Goal: Task Accomplishment & Management: Complete application form

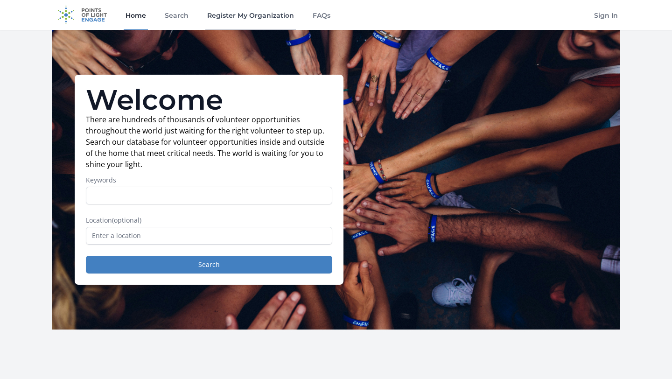
click at [256, 17] on link "Register My Organization" at bounding box center [250, 15] width 91 height 30
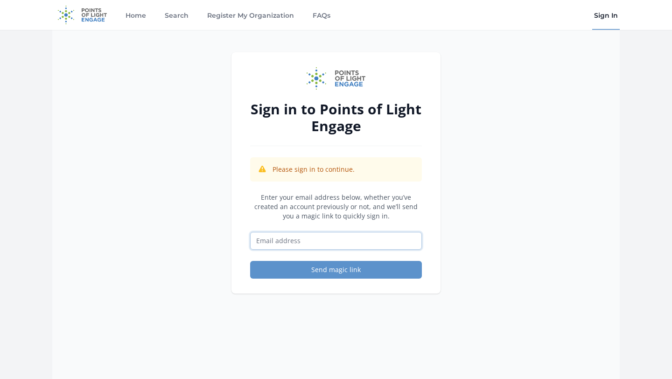
click at [281, 241] on input "Email address" at bounding box center [336, 241] width 172 height 18
type input "PRISHASHINDE27@GMAIL.COM"
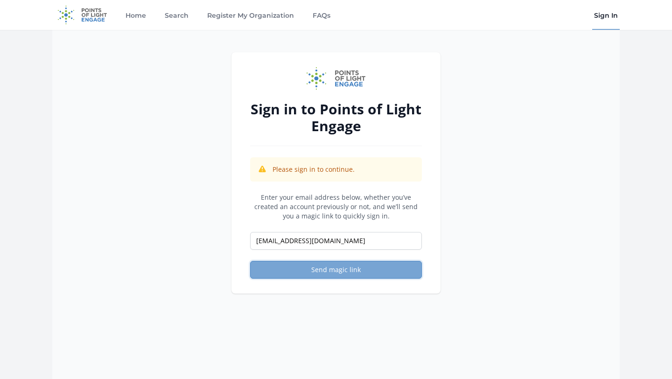
click at [322, 273] on button "Send magic link" at bounding box center [336, 270] width 172 height 18
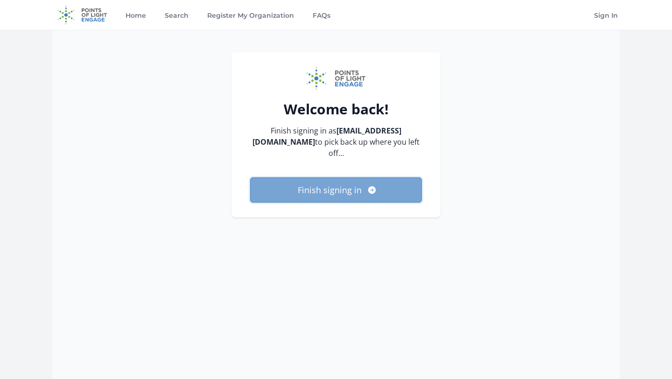
click at [376, 191] on button "Finish signing in" at bounding box center [336, 189] width 172 height 25
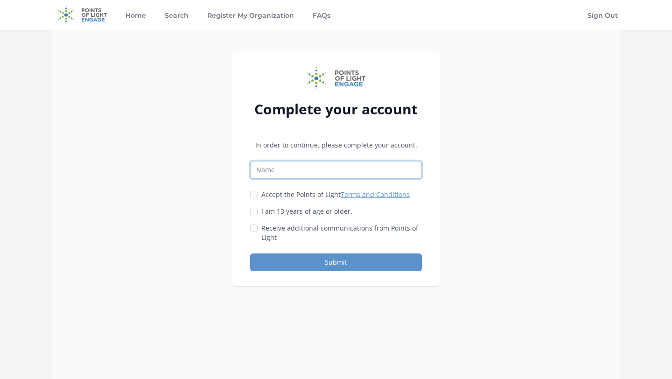
click at [362, 170] on input "Name" at bounding box center [336, 170] width 172 height 18
type input "Prisha Shinde"
click at [254, 211] on input "I am 13 years of age or older." at bounding box center [253, 211] width 7 height 7
checkbox input "true"
click at [255, 193] on input "Accept the Points of Light Terms and Conditions" at bounding box center [253, 194] width 7 height 7
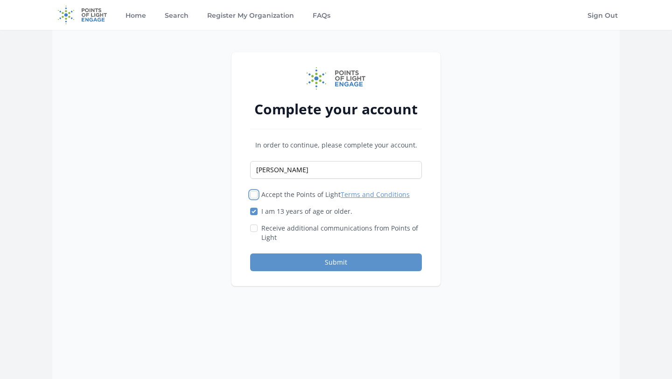
checkbox input "true"
click at [275, 259] on button "Submit" at bounding box center [336, 262] width 172 height 18
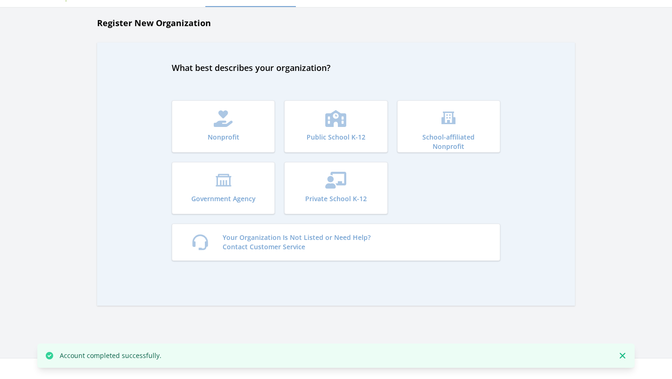
scroll to position [24, 0]
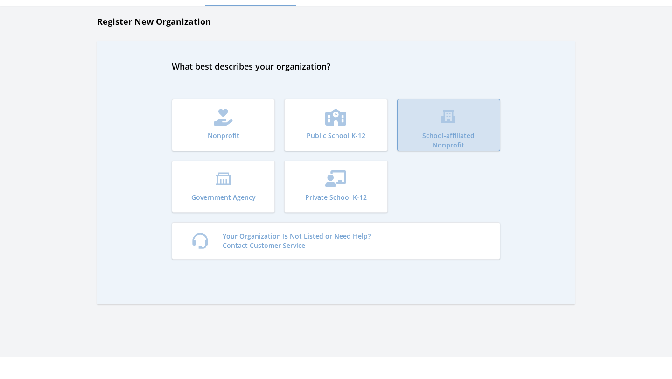
click at [438, 125] on button "School-affiliated Nonprofit" at bounding box center [448, 125] width 103 height 52
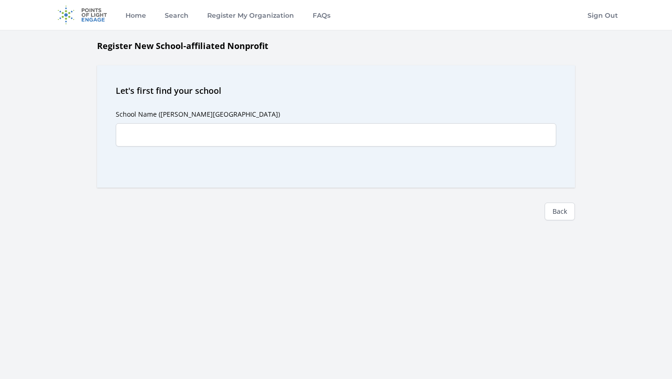
click at [411, 155] on div "School Name ([PERSON_NAME][GEOGRAPHIC_DATA]) Predictions" at bounding box center [336, 133] width 440 height 72
click at [566, 217] on link "Back" at bounding box center [560, 212] width 30 height 18
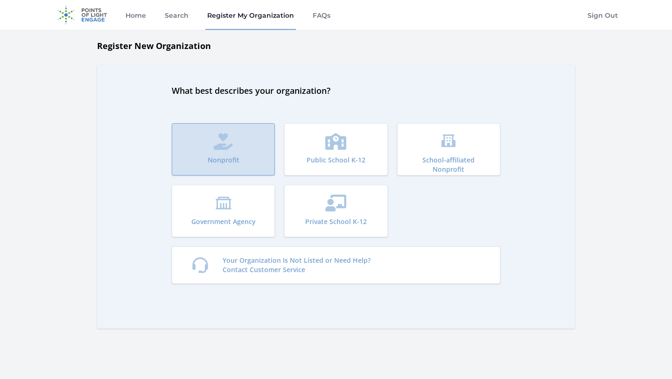
click at [262, 148] on button "Nonprofit" at bounding box center [223, 149] width 103 height 52
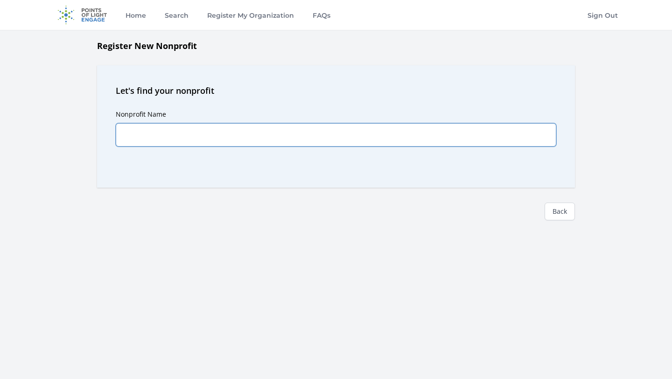
click at [242, 142] on input "Nonprofit Name" at bounding box center [336, 134] width 440 height 23
